Goal: Find specific page/section: Find specific page/section

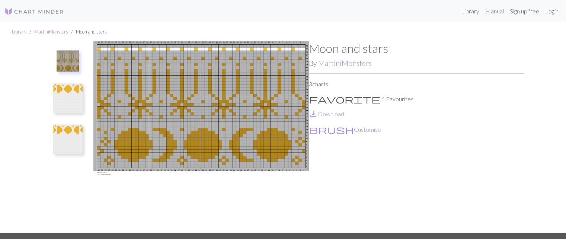
scroll to position [1, 0]
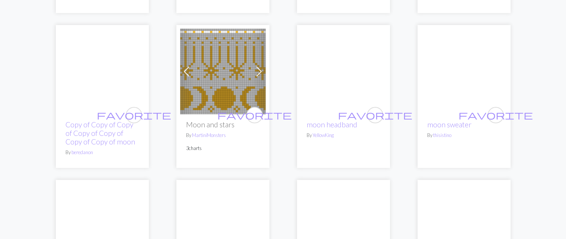
scroll to position [399, 0]
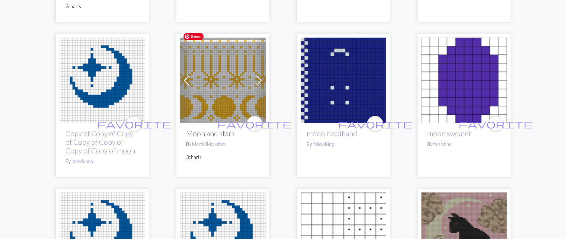
click at [236, 90] on img at bounding box center [223, 81] width 86 height 86
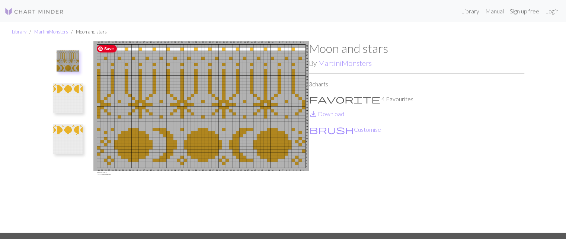
click at [213, 131] on img at bounding box center [200, 136] width 215 height 191
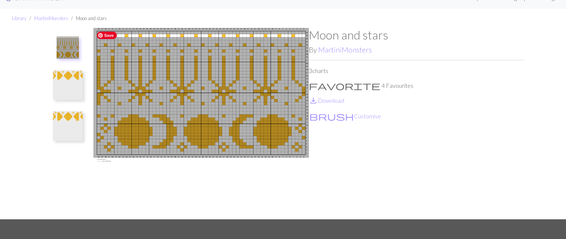
click at [188, 125] on img at bounding box center [200, 123] width 215 height 191
click at [254, 147] on img at bounding box center [200, 123] width 215 height 191
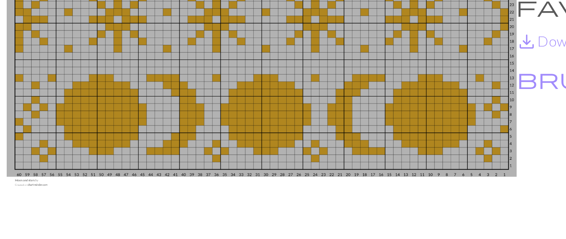
scroll to position [0, 0]
